Goal: Book appointment/travel/reservation

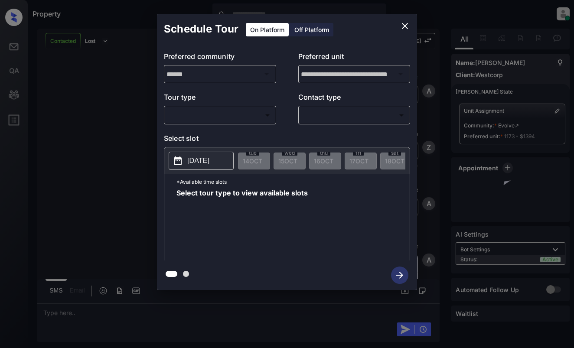
scroll to position [1018, 0]
click at [254, 115] on body "Property Dominic Ceralde Online Set yourself offline Set yourself on break Prof…" at bounding box center [287, 174] width 574 height 348
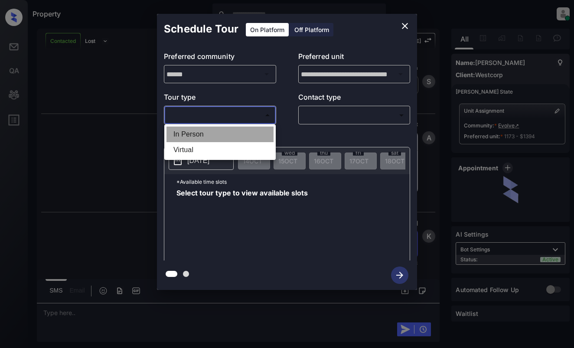
click at [251, 135] on li "In Person" at bounding box center [219, 135] width 107 height 16
type input "********"
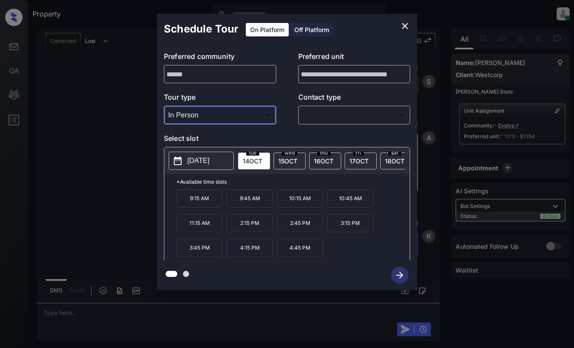
click at [347, 115] on body "Property Dominic Ceralde Online Set yourself offline Set yourself on break Prof…" at bounding box center [287, 174] width 574 height 348
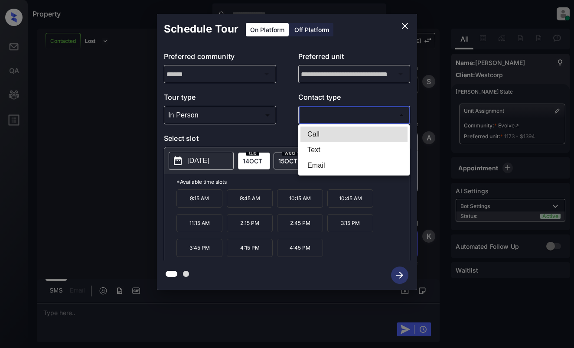
click at [336, 148] on li "Text" at bounding box center [353, 150] width 107 height 16
type input "****"
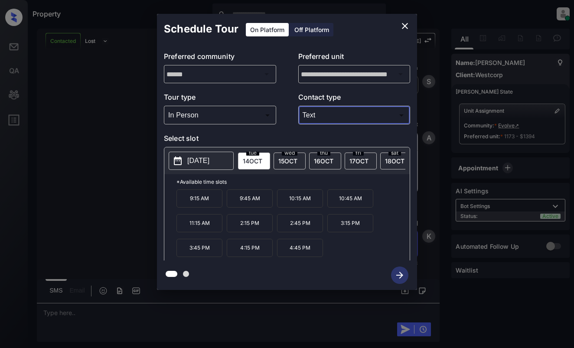
click at [405, 26] on icon "close" at bounding box center [405, 26] width 6 height 6
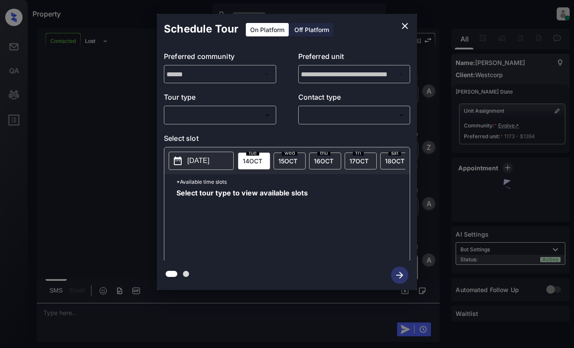
scroll to position [1018, 0]
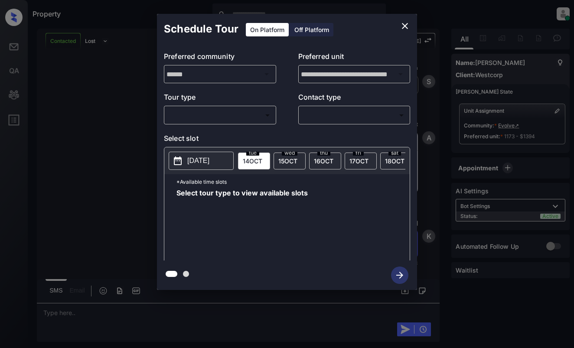
click at [254, 119] on body "Property Dominic Ceralde Online Set yourself offline Set yourself on break Prof…" at bounding box center [287, 174] width 574 height 348
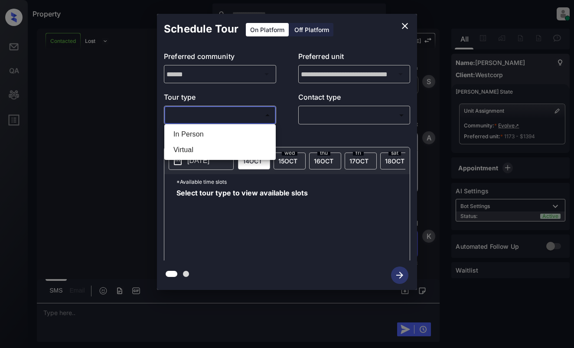
drag, startPoint x: 253, startPoint y: 139, endPoint x: 260, endPoint y: 137, distance: 7.2
click at [253, 139] on li "In Person" at bounding box center [219, 135] width 107 height 16
type input "********"
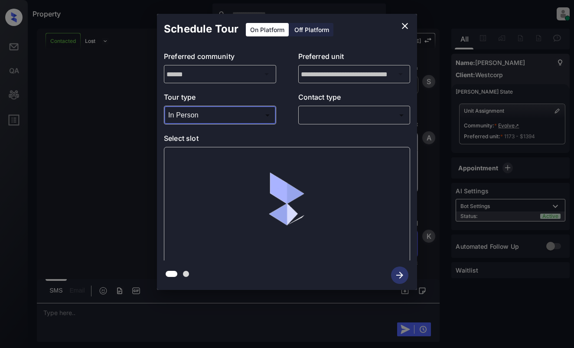
click at [333, 114] on body "Property Dominic Ceralde Online Set yourself offline Set yourself on break Prof…" at bounding box center [287, 174] width 574 height 348
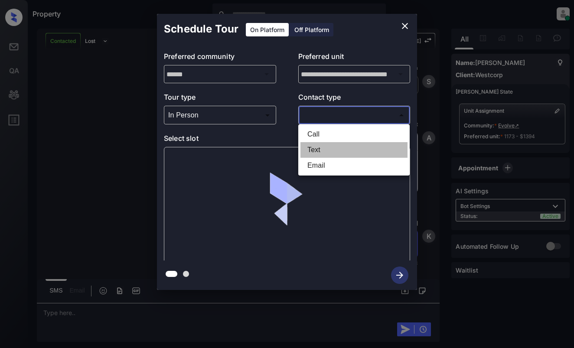
click at [324, 151] on li "Text" at bounding box center [353, 150] width 107 height 16
type input "****"
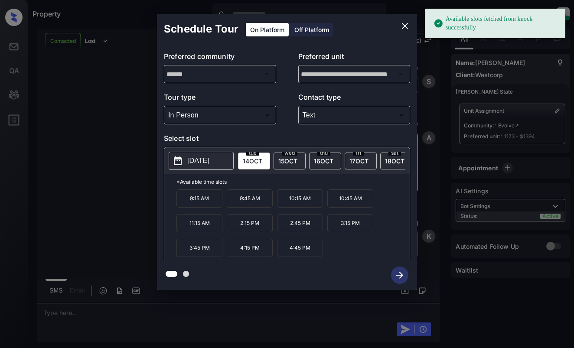
click at [250, 163] on span "14 OCT" at bounding box center [253, 160] width 20 height 7
click at [342, 196] on p "10:45 AM" at bounding box center [350, 198] width 46 height 18
click at [404, 278] on icon "button" at bounding box center [399, 275] width 17 height 17
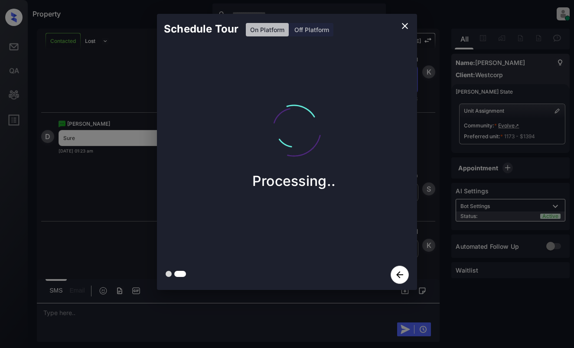
scroll to position [1184, 0]
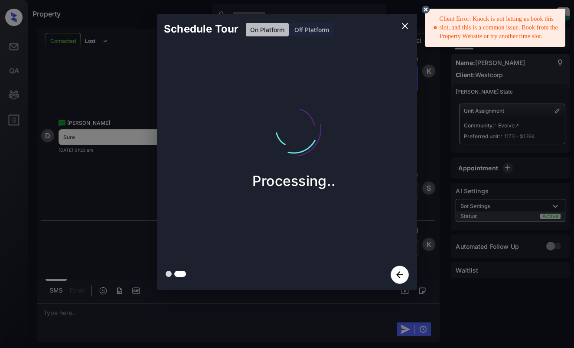
click at [407, 26] on icon "close" at bounding box center [405, 26] width 10 height 10
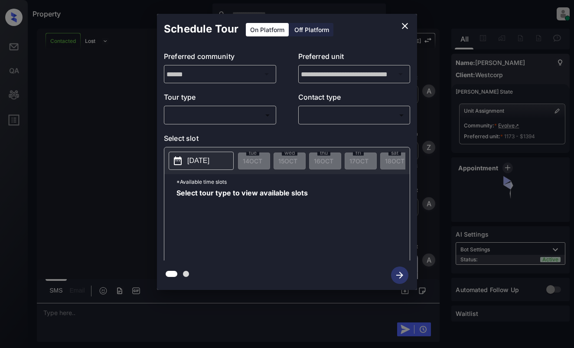
scroll to position [1874, 0]
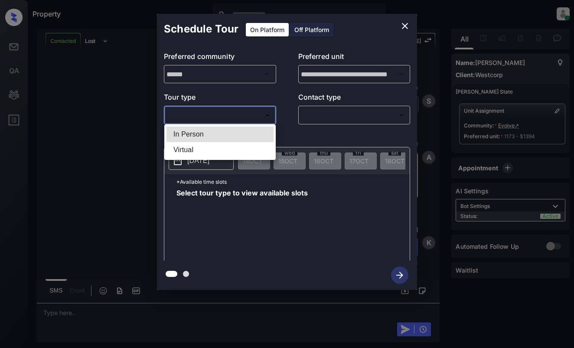
click at [253, 114] on body "Property Dominic Ceralde Online Set yourself offline Set yourself on break Prof…" at bounding box center [287, 174] width 574 height 348
click at [250, 134] on li "In Person" at bounding box center [219, 135] width 107 height 16
type input "********"
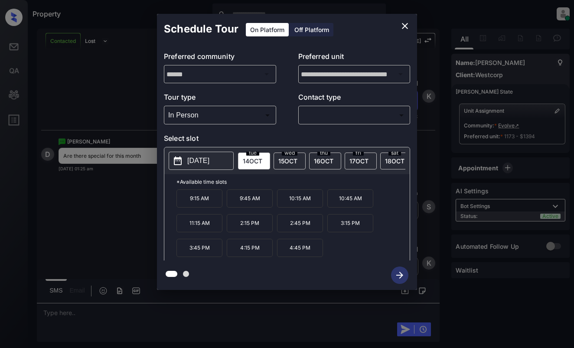
scroll to position [2039, 0]
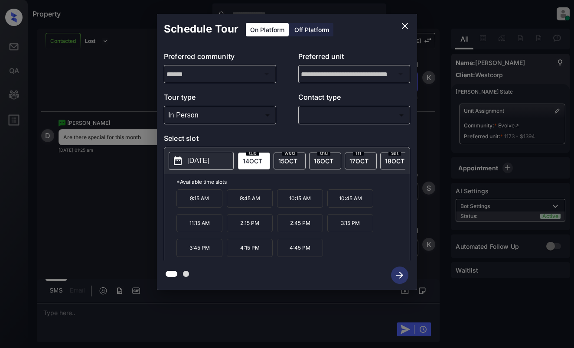
click at [407, 23] on icon "close" at bounding box center [405, 26] width 10 height 10
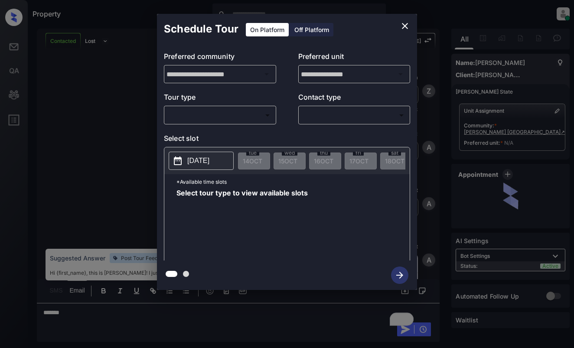
scroll to position [1697, 0]
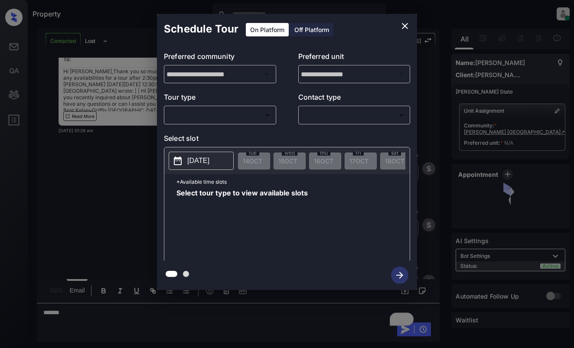
click at [220, 117] on body "Property [PERSON_NAME] Online Set yourself offline Set yourself on break Profil…" at bounding box center [287, 174] width 574 height 348
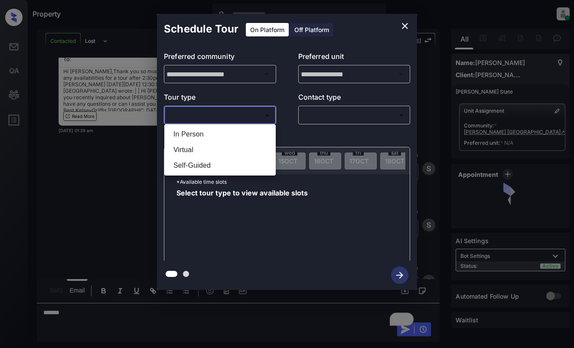
click at [219, 134] on li "In Person" at bounding box center [219, 135] width 107 height 16
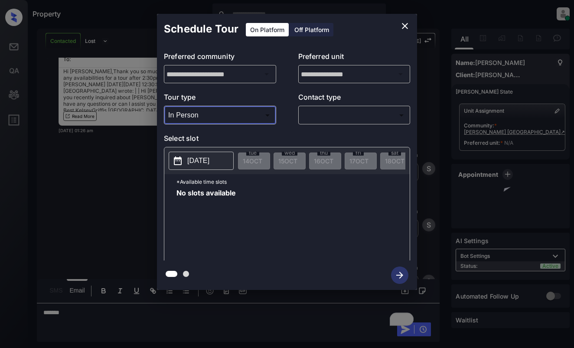
type input "********"
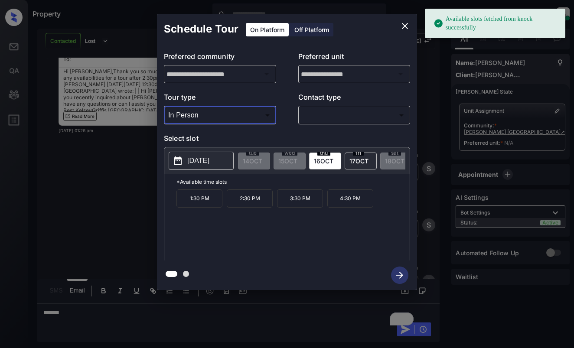
click at [208, 160] on p "[DATE]" at bounding box center [198, 161] width 22 height 10
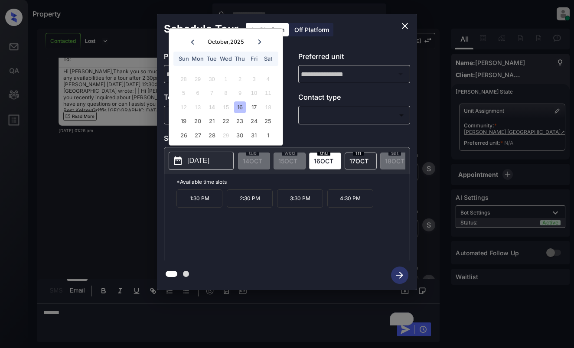
click at [406, 20] on button "close" at bounding box center [404, 25] width 17 height 17
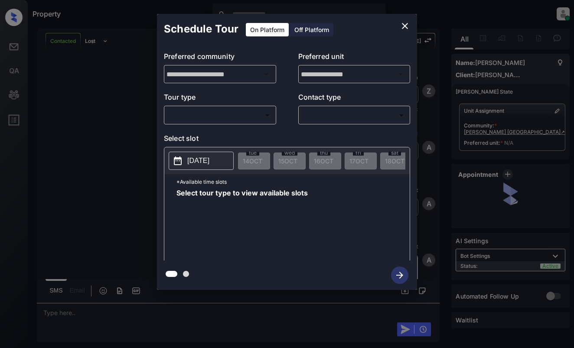
scroll to position [2229, 0]
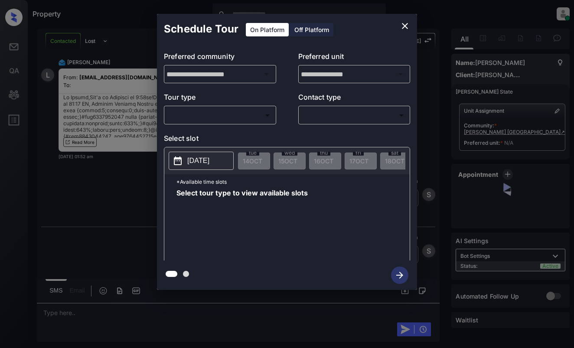
click at [231, 116] on body "Property Dominic Ceralde Online Set yourself offline Set yourself on break Prof…" at bounding box center [287, 174] width 574 height 348
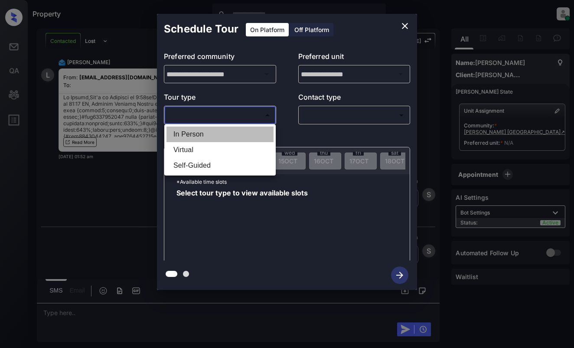
click at [227, 131] on li "In Person" at bounding box center [219, 135] width 107 height 16
type input "********"
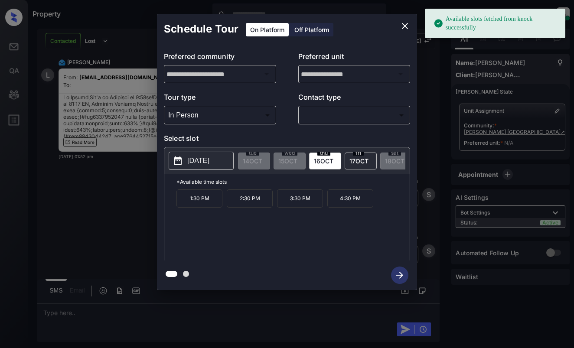
click at [222, 135] on p "Select slot" at bounding box center [287, 140] width 246 height 14
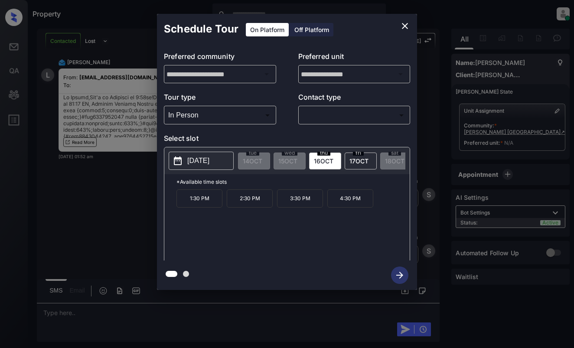
click at [407, 27] on icon "close" at bounding box center [405, 26] width 10 height 10
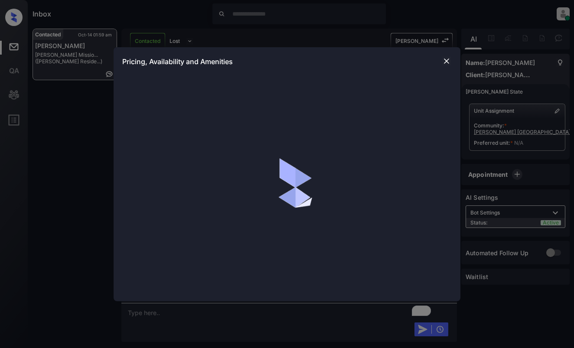
scroll to position [2921, 0]
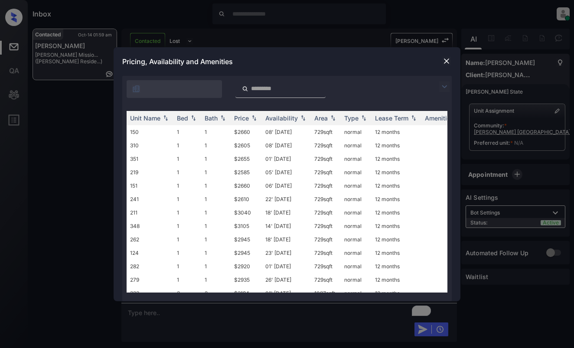
click at [448, 89] on img at bounding box center [444, 87] width 10 height 10
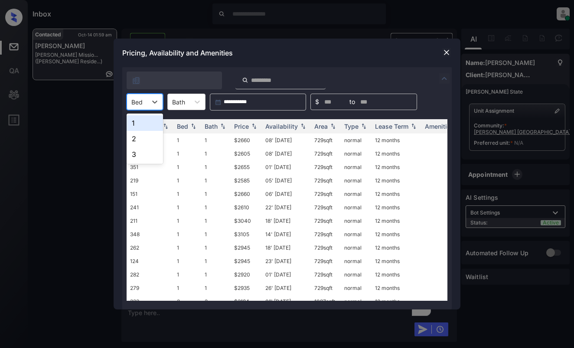
click at [143, 102] on div "Bed" at bounding box center [137, 102] width 20 height 13
click at [140, 121] on div "1" at bounding box center [145, 123] width 36 height 16
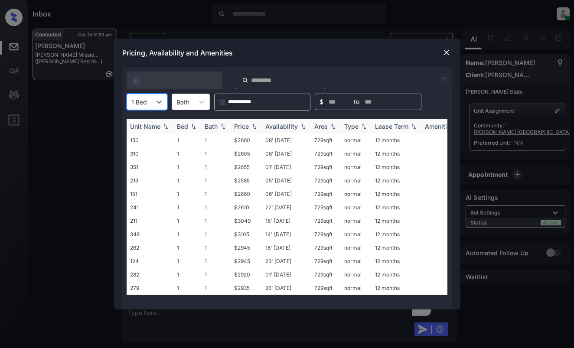
click at [247, 123] on div "Price" at bounding box center [241, 126] width 15 height 7
click at [242, 140] on td "$2585" at bounding box center [246, 140] width 31 height 13
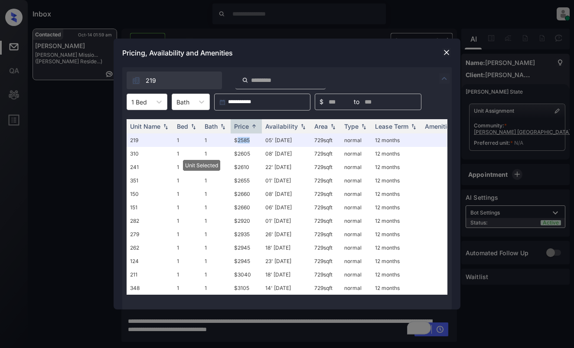
click at [448, 49] on img at bounding box center [446, 52] width 9 height 9
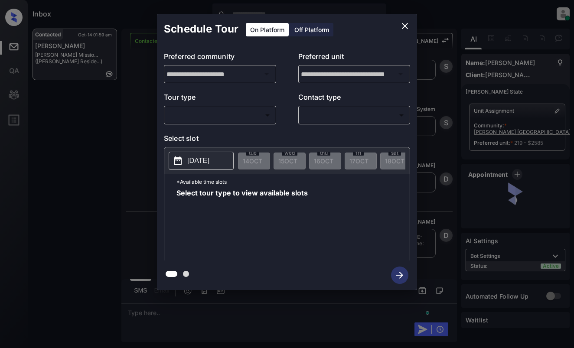
click at [215, 119] on body "Inbox [PERSON_NAME] Online Set yourself offline Set yourself on break Profile S…" at bounding box center [287, 174] width 574 height 348
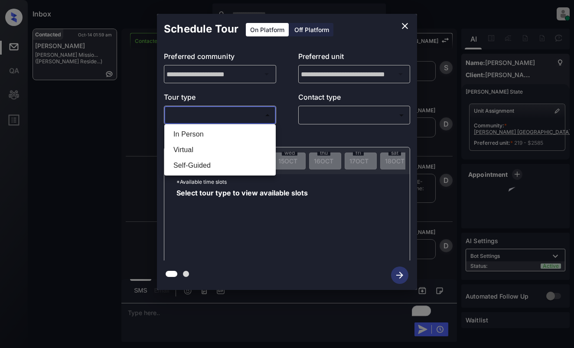
click at [221, 131] on li "In Person" at bounding box center [219, 135] width 107 height 16
type input "********"
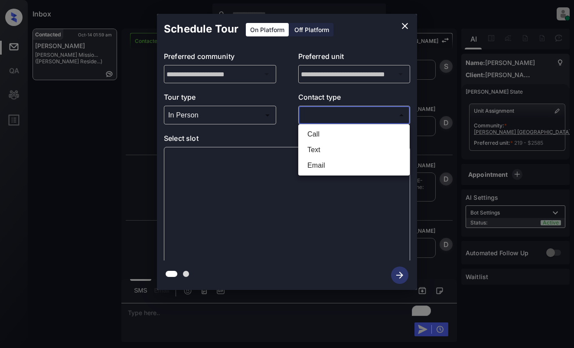
click at [342, 113] on body "Inbox [PERSON_NAME] Online Set yourself offline Set yourself on break Profile S…" at bounding box center [287, 174] width 574 height 348
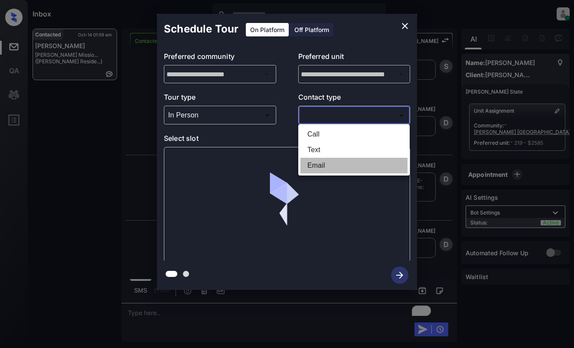
click at [325, 167] on li "Email" at bounding box center [353, 166] width 107 height 16
type input "*****"
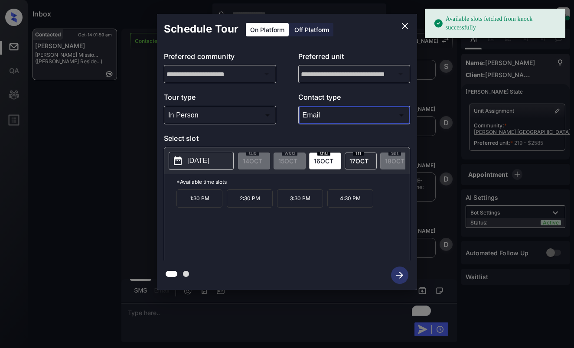
click at [192, 162] on p "[DATE]" at bounding box center [198, 161] width 22 height 10
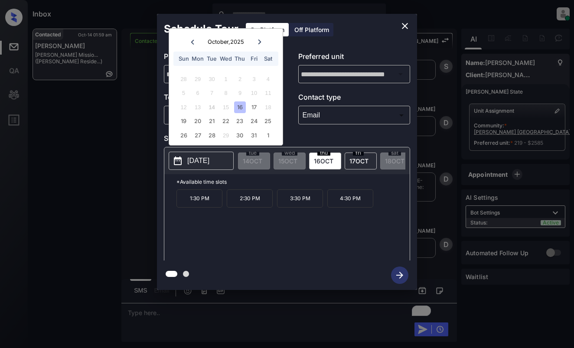
click at [241, 104] on div "16" at bounding box center [240, 107] width 12 height 12
click at [192, 204] on p "1:30 PM" at bounding box center [199, 198] width 46 height 18
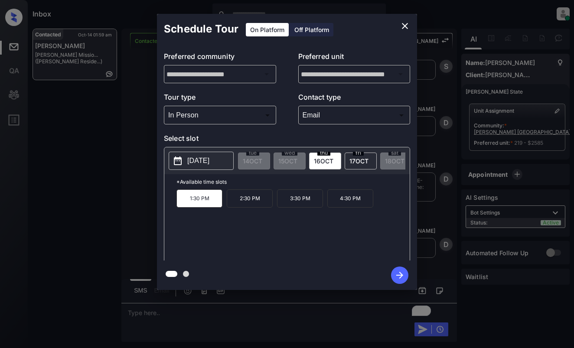
click at [405, 274] on icon "button" at bounding box center [399, 275] width 17 height 17
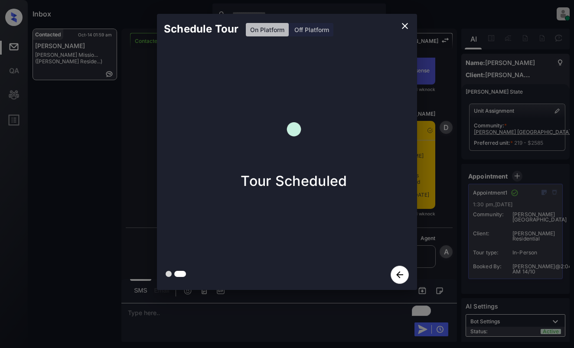
scroll to position [3428, 0]
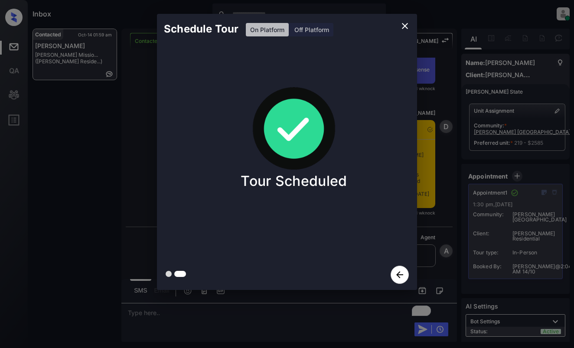
click at [106, 183] on div "Schedule Tour On Platform Off Platform Tour Scheduled" at bounding box center [287, 152] width 574 height 304
